Goal: Navigation & Orientation: Find specific page/section

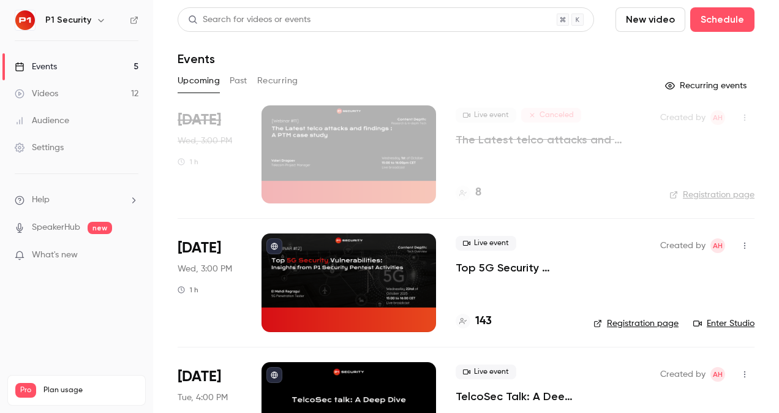
scroll to position [47, 0]
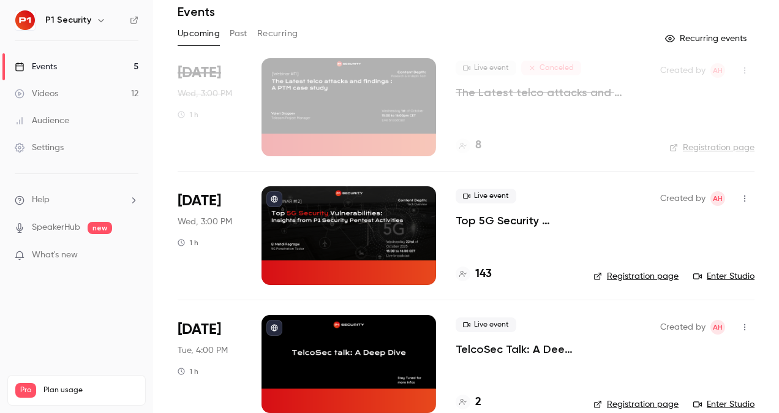
click at [513, 214] on p "Top 5G Security Vulnerabilities: Insights from P1 Security Pentest Activities" at bounding box center [515, 220] width 118 height 15
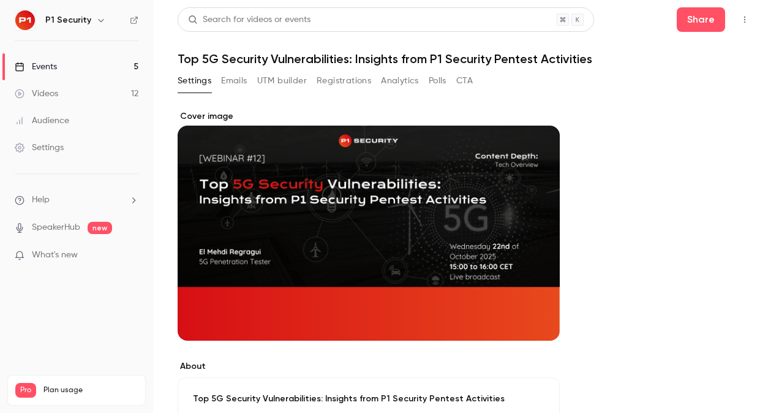
click at [359, 83] on button "Registrations" at bounding box center [344, 81] width 55 height 20
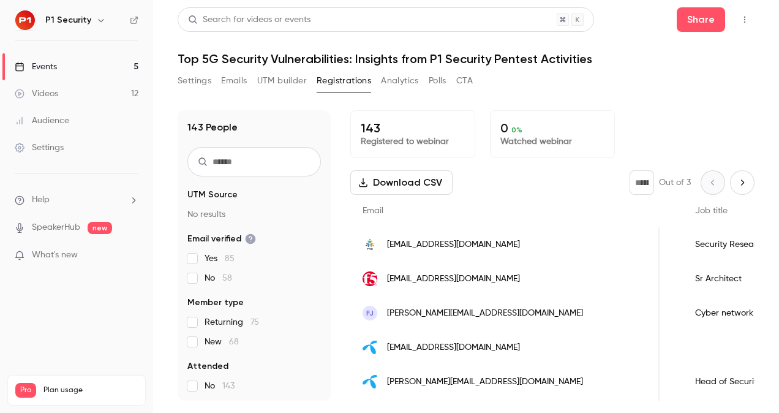
scroll to position [0, 697]
click at [88, 87] on link "Videos 12" at bounding box center [76, 93] width 153 height 27
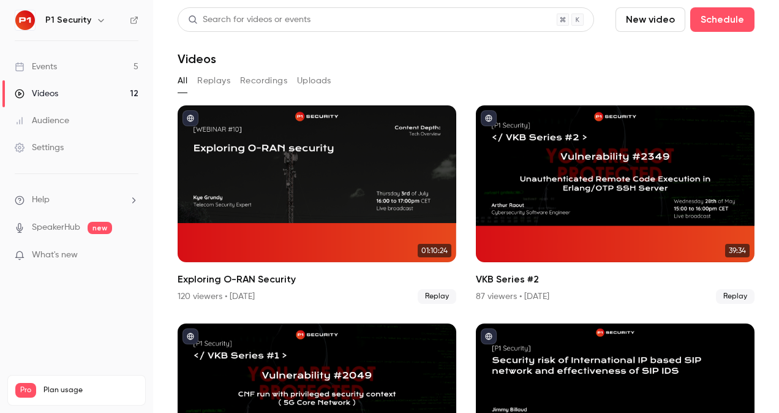
click at [47, 58] on link "Events 5" at bounding box center [76, 66] width 153 height 27
